Goal: Task Accomplishment & Management: Use online tool/utility

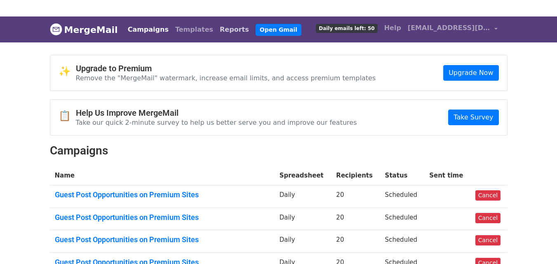
click at [252, 30] on link "Reports" at bounding box center [234, 29] width 36 height 16
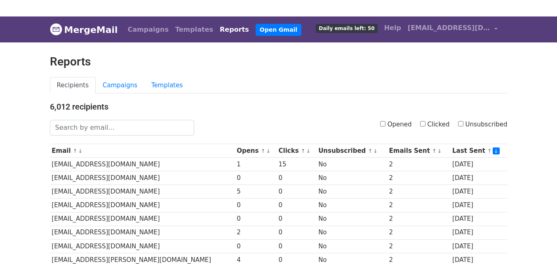
click at [385, 125] on input "Opened" at bounding box center [382, 123] width 5 height 5
checkbox input "true"
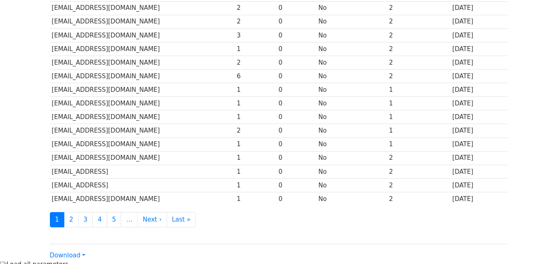
scroll to position [407, 0]
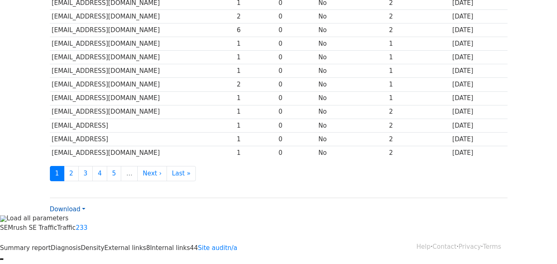
click at [79, 208] on link "Download" at bounding box center [67, 209] width 35 height 7
click at [79, 222] on link "CSV" at bounding box center [82, 224] width 65 height 13
